Goal: Task Accomplishment & Management: Complete application form

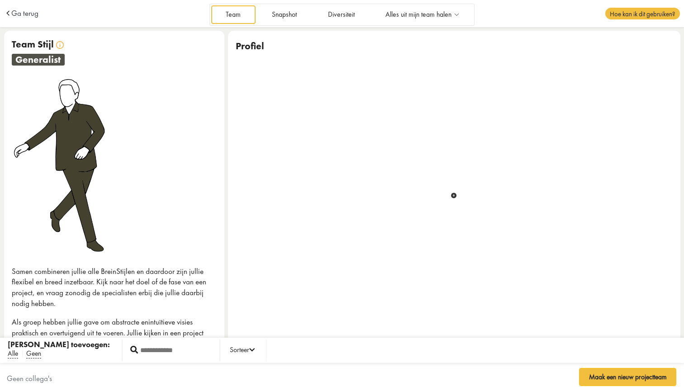
click at [143, 351] on input "test" at bounding box center [175, 350] width 74 height 15
type input "******"
click at [13, 352] on span "Alle" at bounding box center [13, 355] width 10 height 10
click at [138, 351] on input "test" at bounding box center [175, 350] width 74 height 15
click at [610, 376] on button "Maak een nieuw projectteam" at bounding box center [628, 377] width 98 height 18
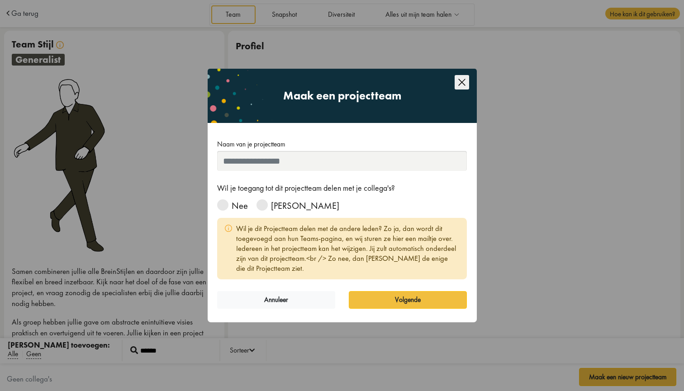
click at [329, 161] on input "Naam van je projectteam" at bounding box center [342, 161] width 250 height 20
type input "**********"
click at [224, 203] on span at bounding box center [222, 205] width 11 height 11
click at [407, 300] on button "Volgende" at bounding box center [408, 300] width 118 height 18
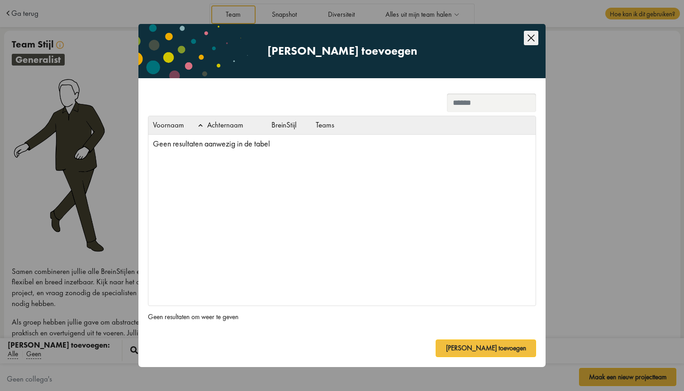
click at [503, 102] on input "search" at bounding box center [491, 103] width 89 height 18
drag, startPoint x: 462, startPoint y: 104, endPoint x: 359, endPoint y: 86, distance: 104.3
click at [359, 86] on div "Collega's toevoegen Selecteer collega's ****** Voornaam Achternaam BreinStijl T…" at bounding box center [342, 190] width 388 height 333
click at [485, 347] on button "[PERSON_NAME] toevoegen" at bounding box center [486, 349] width 100 height 18
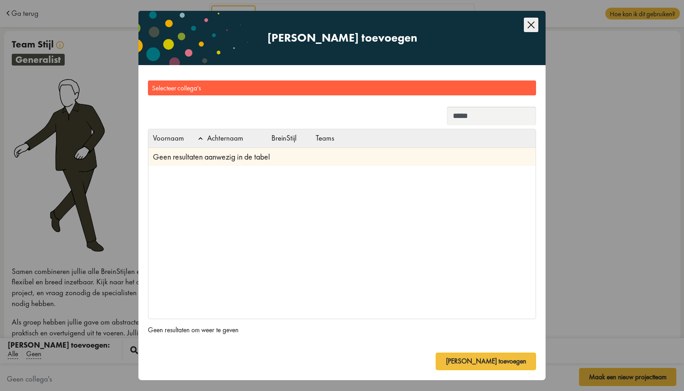
click at [356, 164] on td "Geen resultaten aanwezig in de tabel" at bounding box center [341, 157] width 387 height 19
click at [284, 155] on td "Geen resultaten aanwezig in de tabel" at bounding box center [341, 157] width 387 height 19
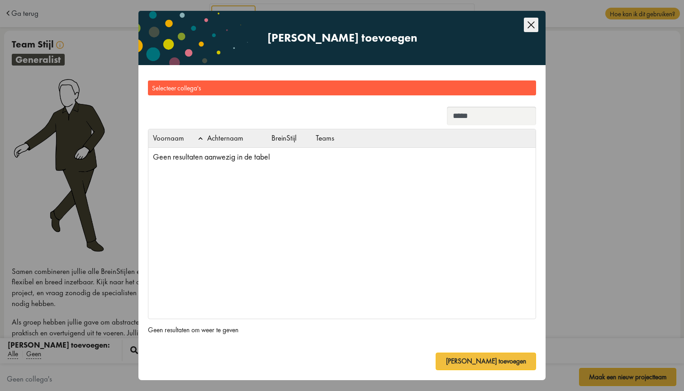
click at [175, 138] on th "Voornaam" at bounding box center [175, 138] width 54 height 18
click at [473, 118] on input "*****" at bounding box center [491, 116] width 89 height 18
type input "*"
click at [233, 138] on th "Achternaam" at bounding box center [230, 138] width 54 height 18
click at [320, 140] on th "Teams" at bounding box center [423, 138] width 224 height 18
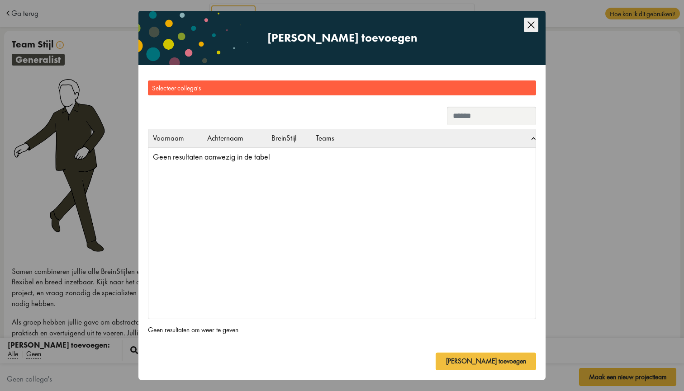
click at [222, 330] on div "Geen resultaten om weer te geven" at bounding box center [193, 330] width 91 height 22
click at [526, 24] on icon "Close this dialog" at bounding box center [531, 25] width 14 height 14
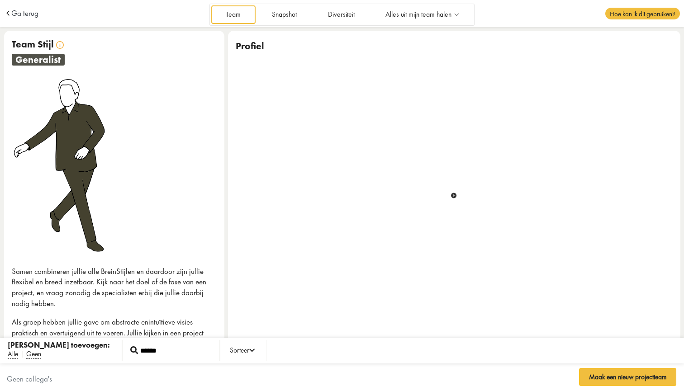
click at [43, 381] on div "Geen collega's" at bounding box center [282, 382] width 551 height 22
click at [26, 15] on span "Ga terug" at bounding box center [24, 14] width 27 height 8
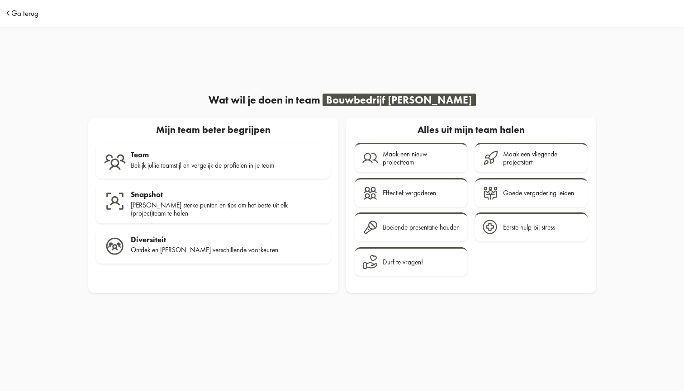
click at [23, 12] on span "Ga terug" at bounding box center [24, 14] width 27 height 8
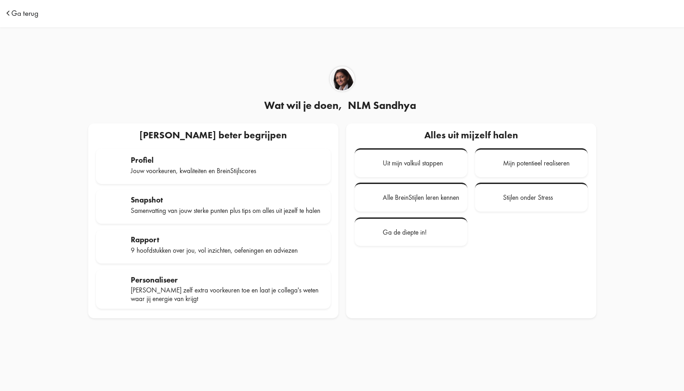
click at [22, 13] on span "Ga terug" at bounding box center [24, 14] width 27 height 8
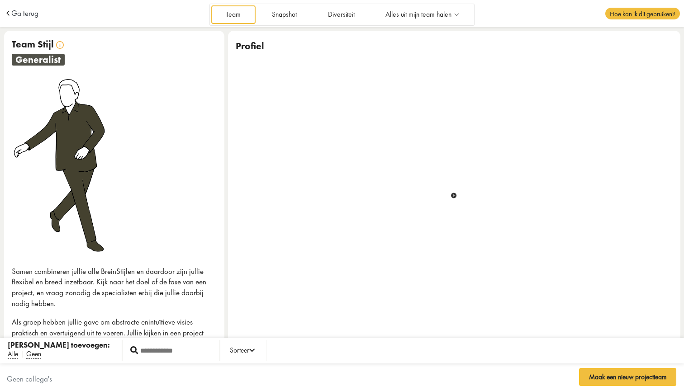
click at [138, 351] on input "test" at bounding box center [175, 350] width 74 height 15
click at [230, 348] on div "Sorteer" at bounding box center [242, 351] width 25 height 11
click at [211, 317] on li "Achternaam" at bounding box center [233, 314] width 50 height 16
click at [210, 311] on li "Achternaam" at bounding box center [233, 314] width 50 height 16
click at [138, 352] on input "test" at bounding box center [175, 350] width 74 height 15
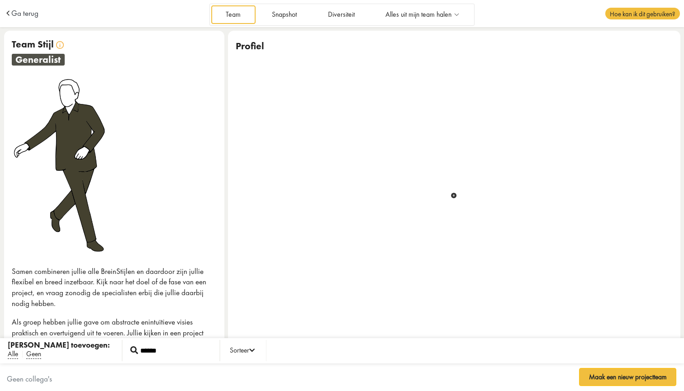
type input "******"
click at [130, 351] on icon at bounding box center [134, 351] width 8 height 8
click at [12, 11] on span "Ga terug" at bounding box center [24, 14] width 27 height 8
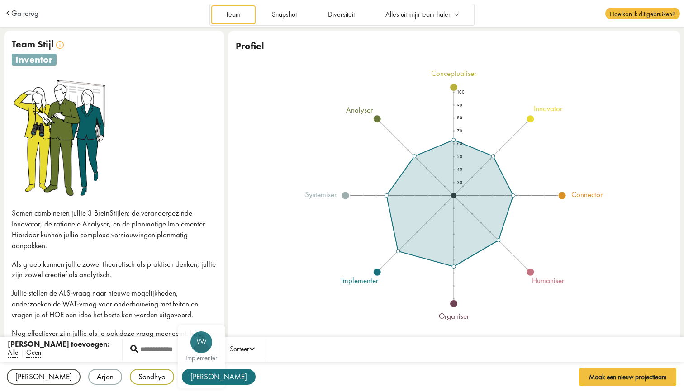
click at [182, 374] on div "[PERSON_NAME]" at bounding box center [219, 377] width 74 height 16
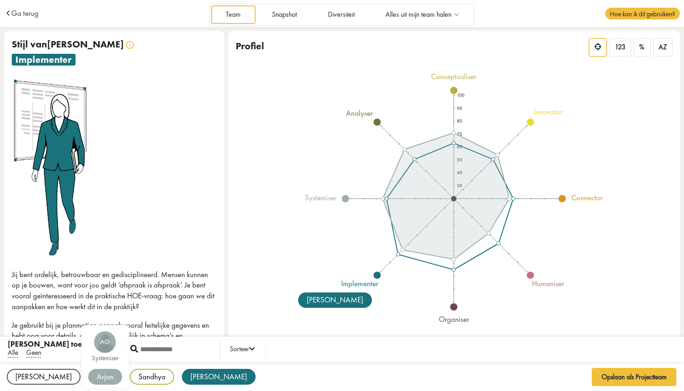
click at [88, 376] on div "Arjan" at bounding box center [105, 377] width 34 height 16
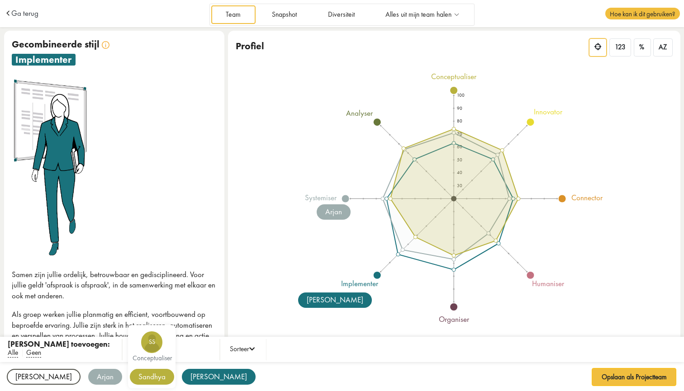
click at [130, 378] on div "Sandhya" at bounding box center [152, 377] width 44 height 16
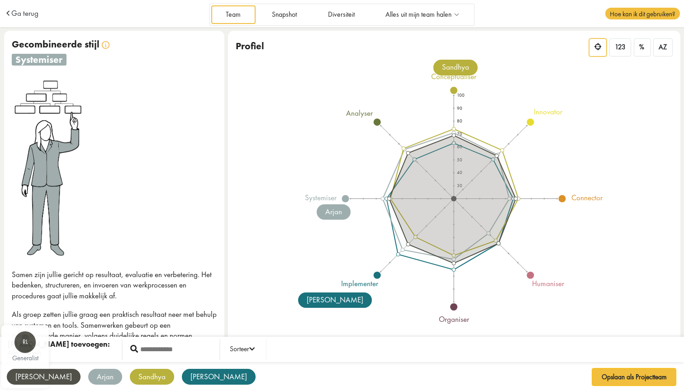
click at [24, 377] on div "[PERSON_NAME]" at bounding box center [44, 377] width 74 height 16
